Goal: Find specific page/section: Find specific page/section

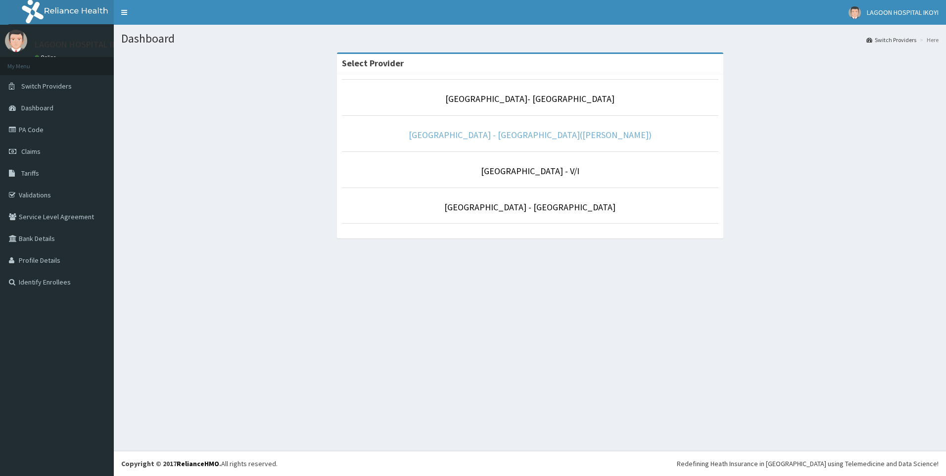
click at [516, 138] on link "[GEOGRAPHIC_DATA] - [GEOGRAPHIC_DATA]([PERSON_NAME])" at bounding box center [530, 134] width 243 height 11
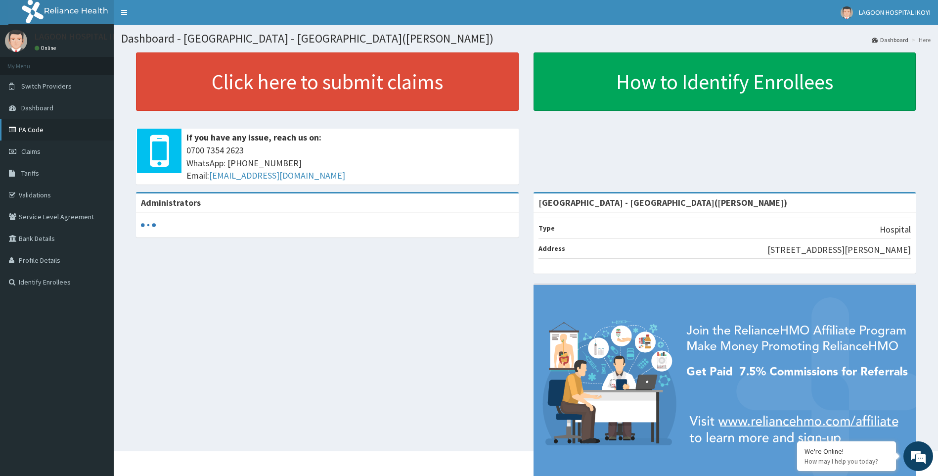
click at [37, 129] on link "PA Code" at bounding box center [57, 130] width 114 height 22
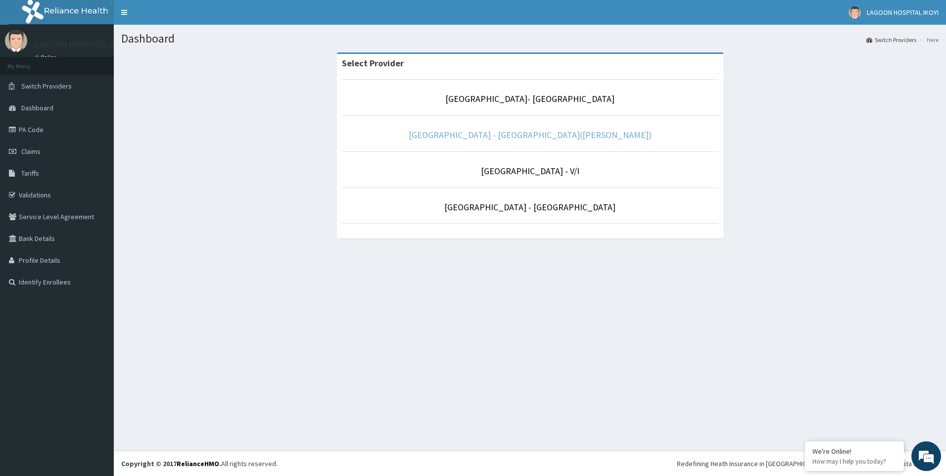
click at [544, 130] on link "[GEOGRAPHIC_DATA] - [GEOGRAPHIC_DATA]([PERSON_NAME])" at bounding box center [530, 134] width 243 height 11
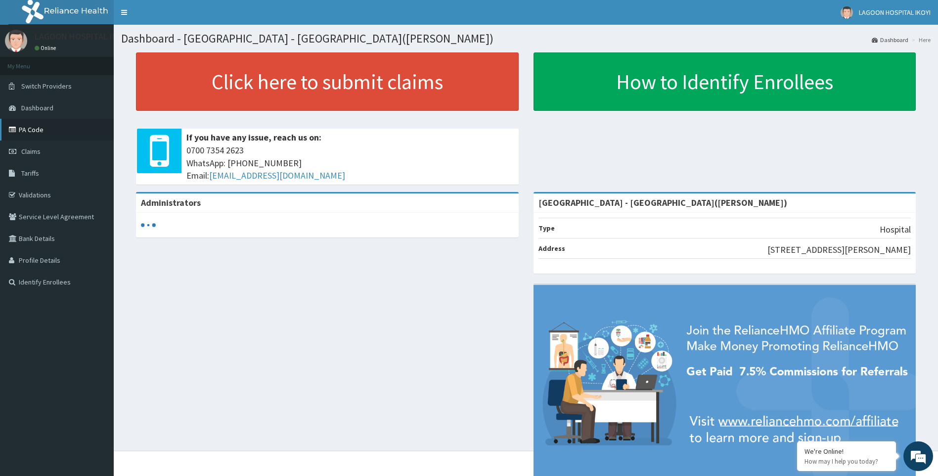
click at [43, 137] on link "PA Code" at bounding box center [57, 130] width 114 height 22
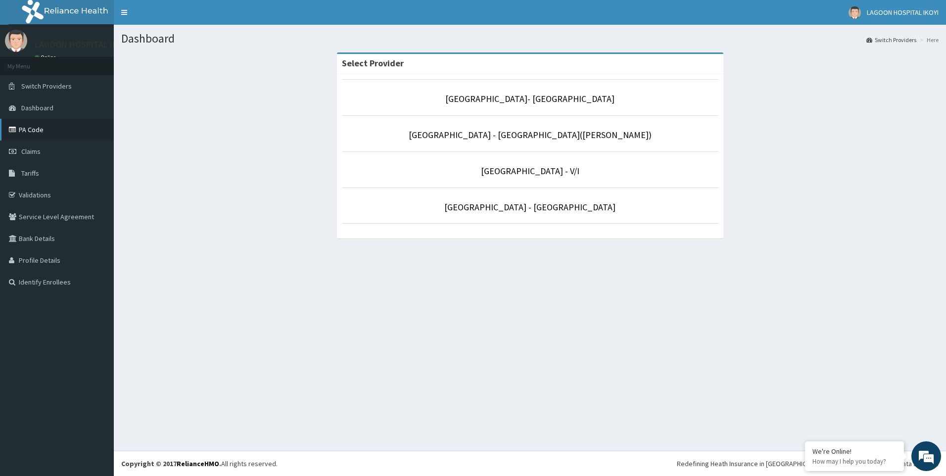
click at [56, 137] on link "PA Code" at bounding box center [57, 130] width 114 height 22
click at [555, 137] on link "[GEOGRAPHIC_DATA] - [GEOGRAPHIC_DATA]([PERSON_NAME])" at bounding box center [530, 134] width 243 height 11
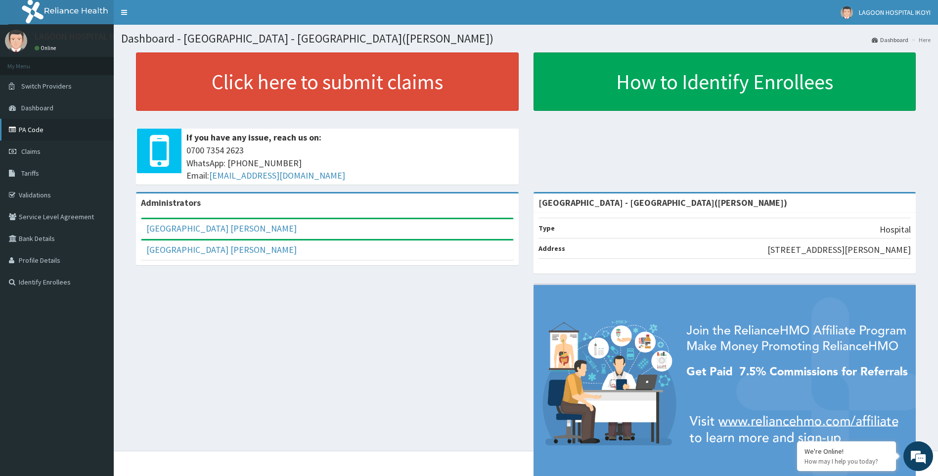
click at [37, 133] on link "PA Code" at bounding box center [57, 130] width 114 height 22
